Goal: Obtain resource: Download file/media

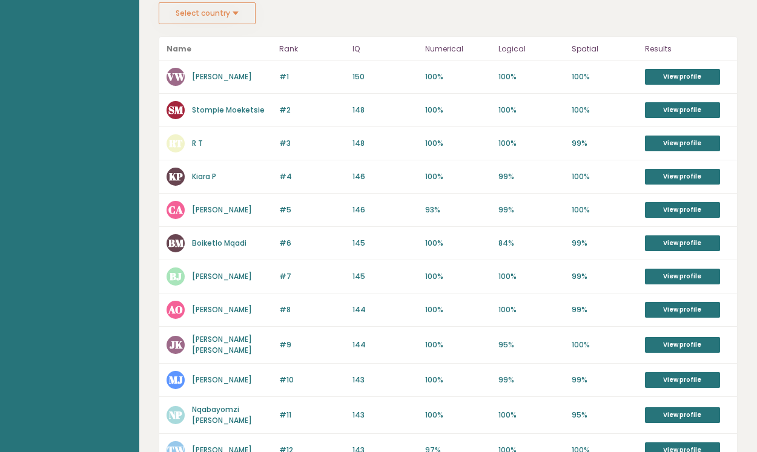
scroll to position [180, 0]
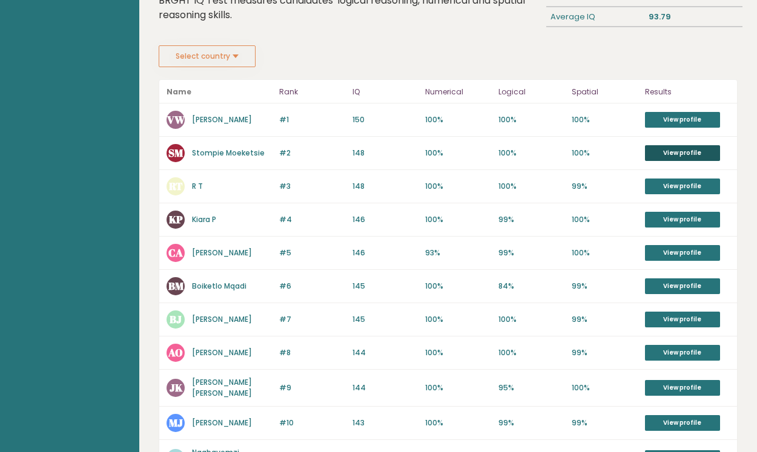
click at [687, 152] on link "View profile" at bounding box center [682, 153] width 75 height 16
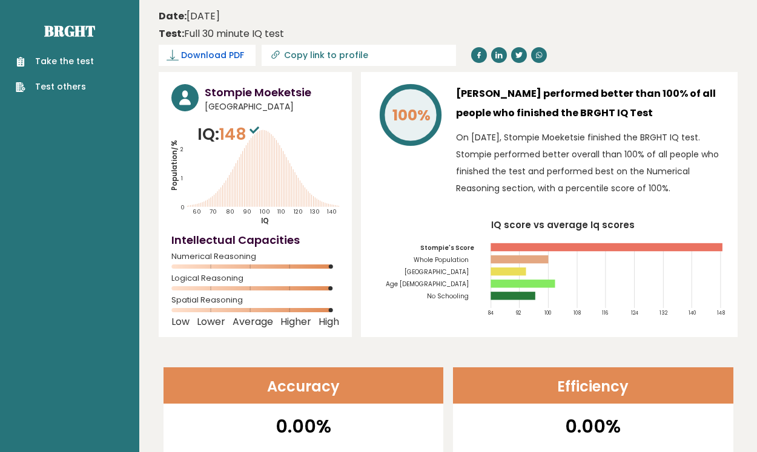
click at [196, 54] on span "Download PDF" at bounding box center [212, 55] width 63 height 13
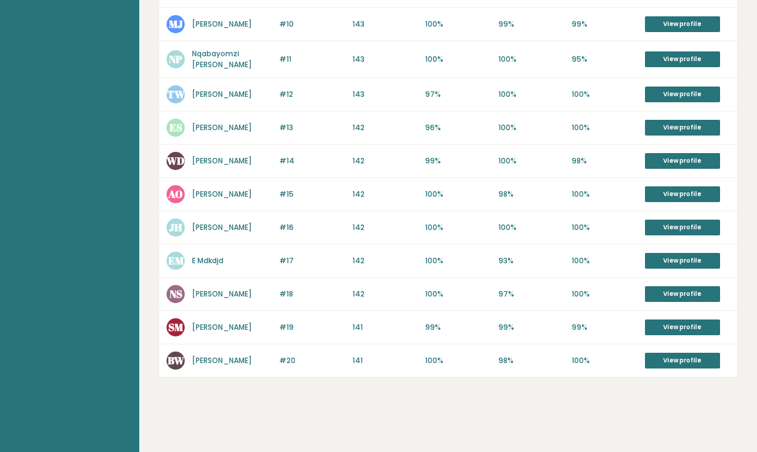
scroll to position [578, 0]
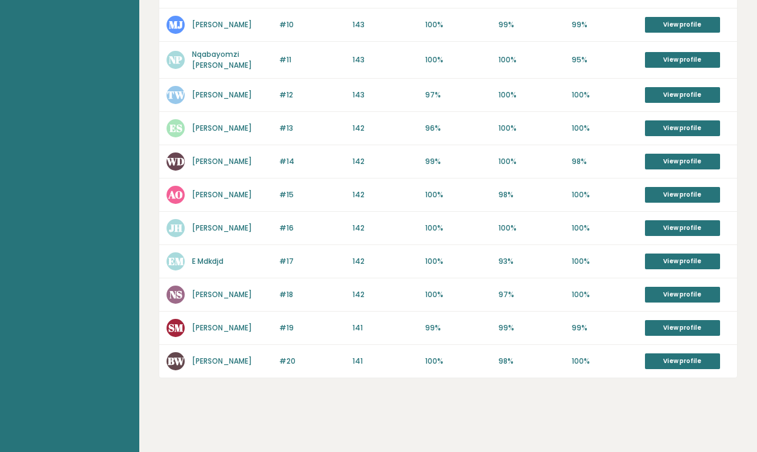
click at [210, 323] on link "[PERSON_NAME]" at bounding box center [222, 328] width 60 height 10
